Goal: Navigation & Orientation: Find specific page/section

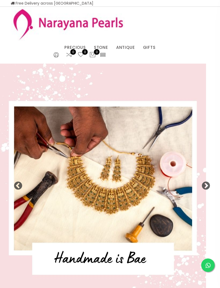
select select "INR"
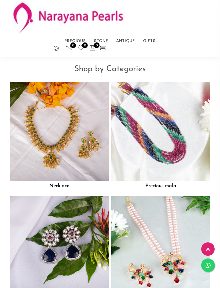
scroll to position [500, 0]
click at [180, 152] on img at bounding box center [160, 131] width 99 height 99
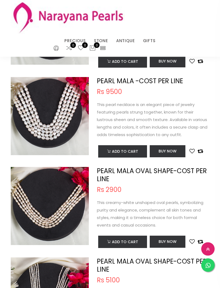
scroll to position [1466, 0]
click at [102, 47] on link "EARRINGS / JHUMKAS" at bounding box center [118, 47] width 46 height 0
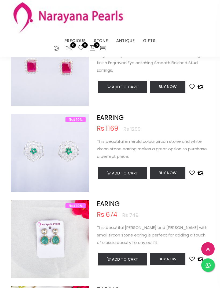
scroll to position [908, 0]
click at [171, 47] on link "TRADITIONAL GIFTS" at bounding box center [167, 47] width 46 height 0
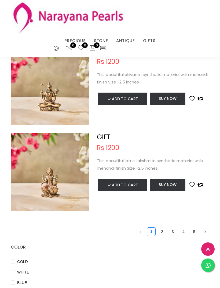
scroll to position [1696, 0]
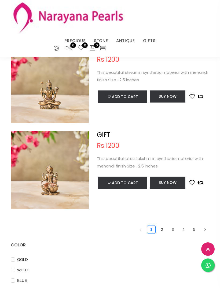
click at [164, 225] on link "2" at bounding box center [162, 229] width 8 height 8
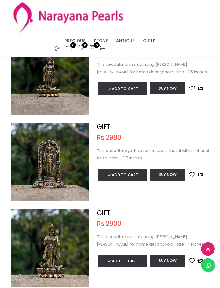
scroll to position [1591, 0]
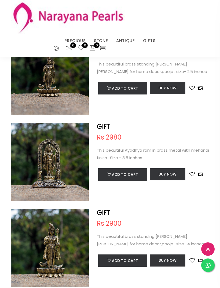
click at [151, 47] on link "COUPLE GIFTS" at bounding box center [167, 47] width 46 height 0
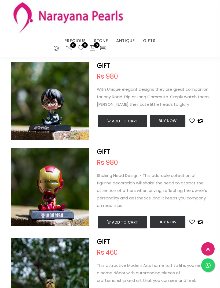
scroll to position [459, 0]
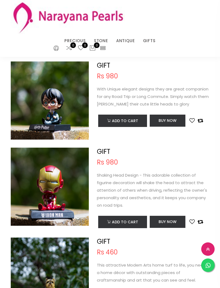
click at [103, 47] on link "NECKLACE" at bounding box center [118, 47] width 46 height 0
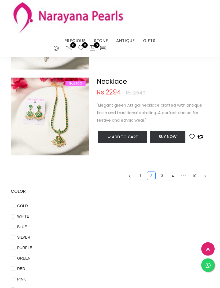
scroll to position [1719, 0]
click at [162, 175] on link "3" at bounding box center [162, 176] width 8 height 8
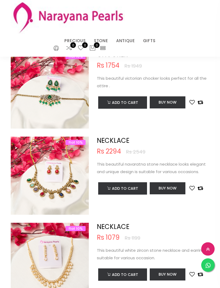
scroll to position [714, 0]
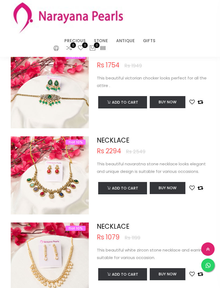
click at [130, 47] on link "EARRINGS / JHUMKAS" at bounding box center [118, 47] width 46 height 0
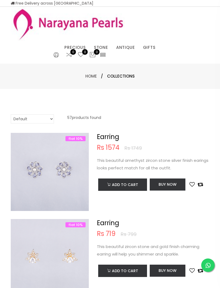
click at [18, 117] on select "Default Price - High to Low Price - Low to High" at bounding box center [32, 118] width 43 height 9
select select "priceHighToLow"
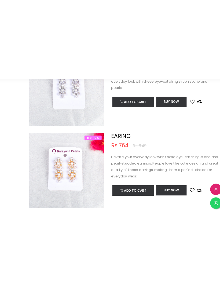
scroll to position [1173, 0]
